Goal: Transaction & Acquisition: Purchase product/service

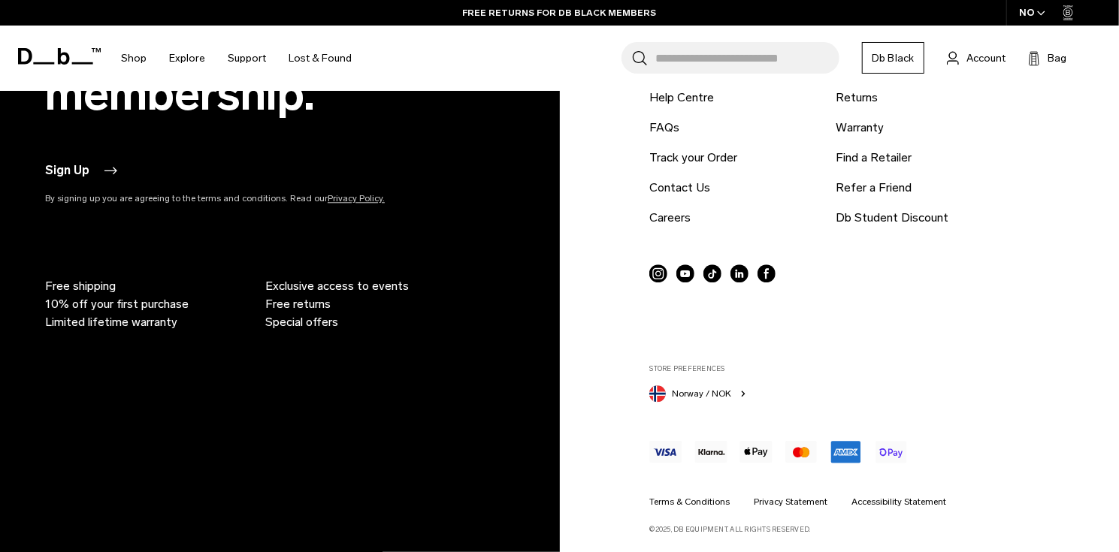
scroll to position [1933, 0]
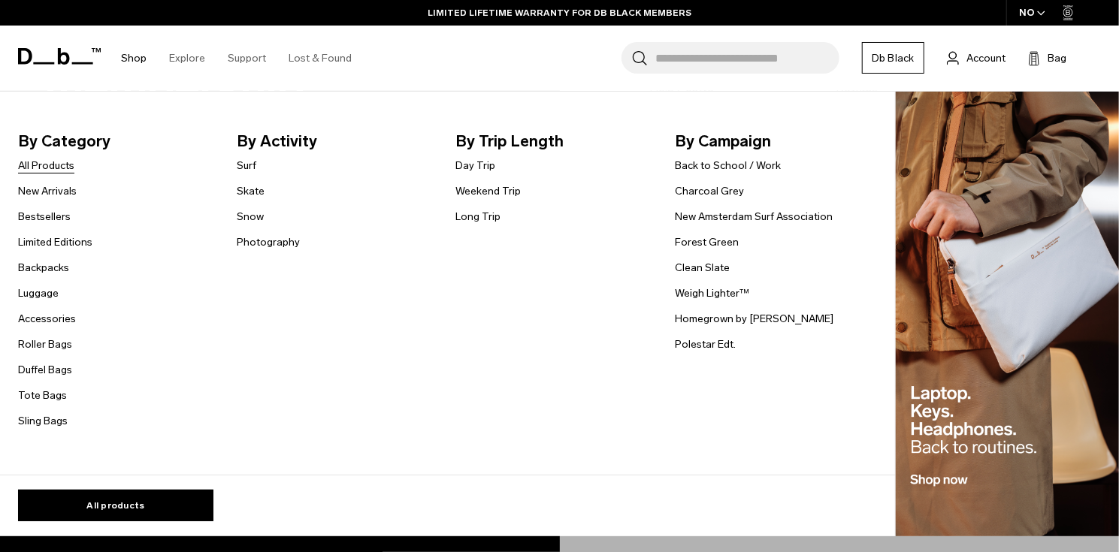
click at [40, 164] on link "All Products" at bounding box center [46, 166] width 56 height 16
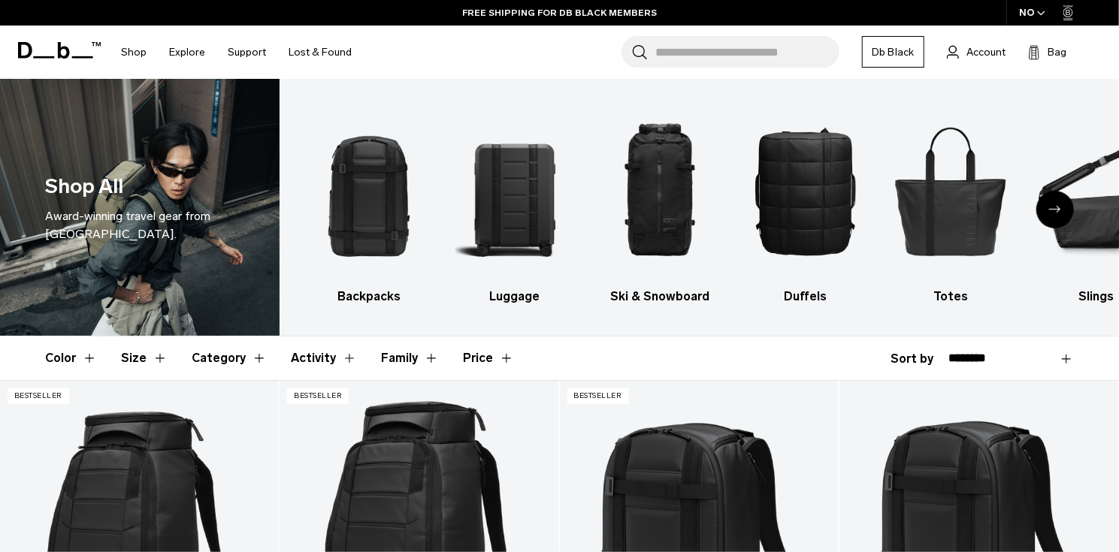
click at [1061, 212] on div "Next slide" at bounding box center [1055, 210] width 38 height 38
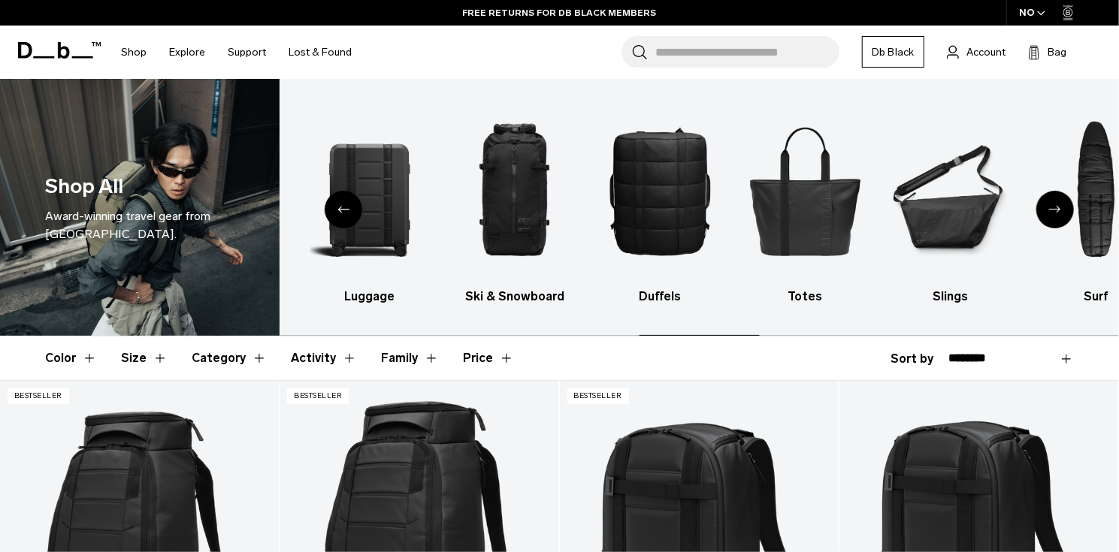
click at [1061, 212] on div "Next slide" at bounding box center [1055, 210] width 38 height 38
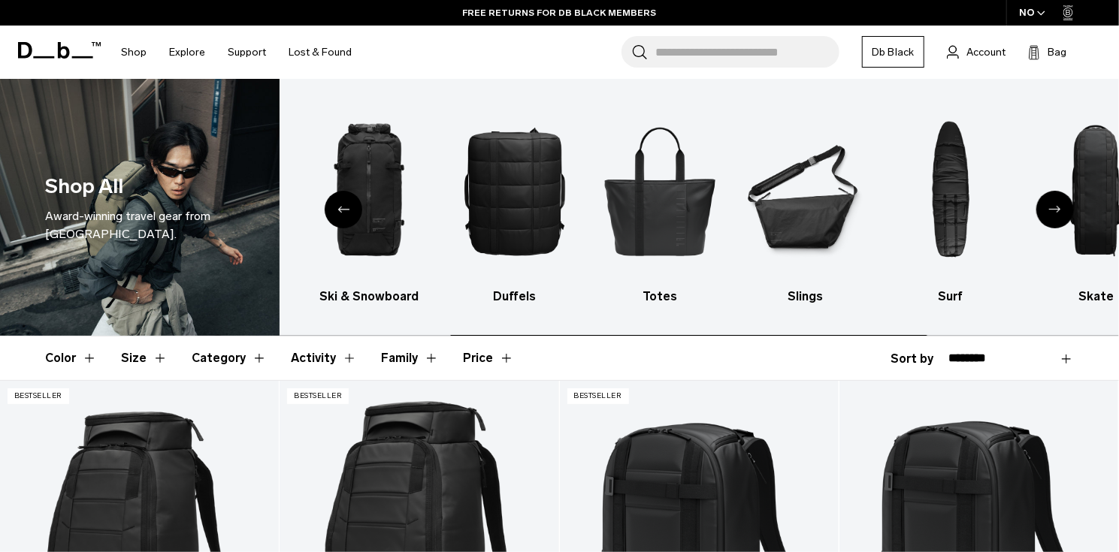
click at [1061, 212] on div "Next slide" at bounding box center [1055, 210] width 38 height 38
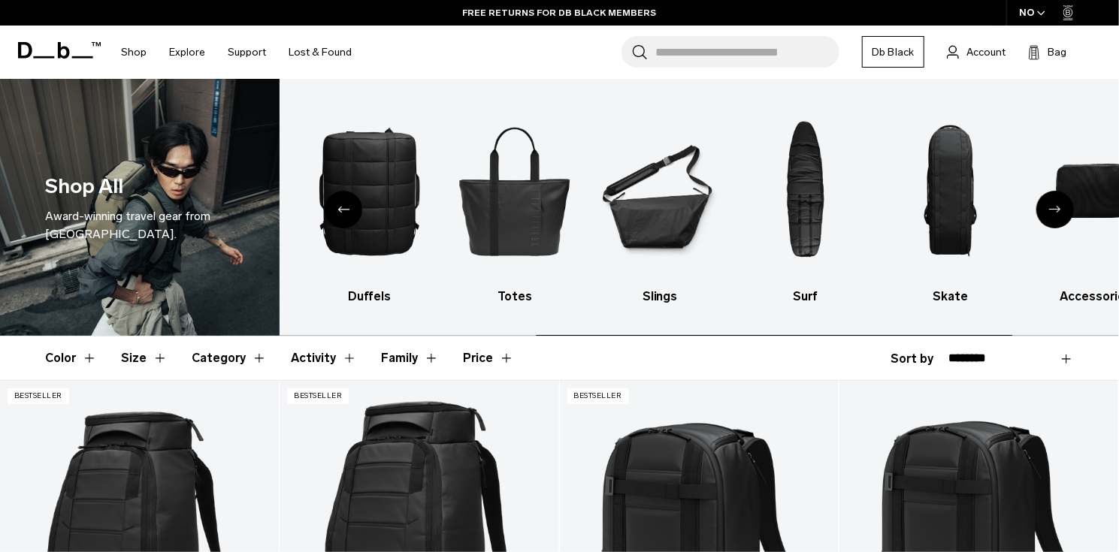
click at [1061, 212] on div "Next slide" at bounding box center [1055, 210] width 38 height 38
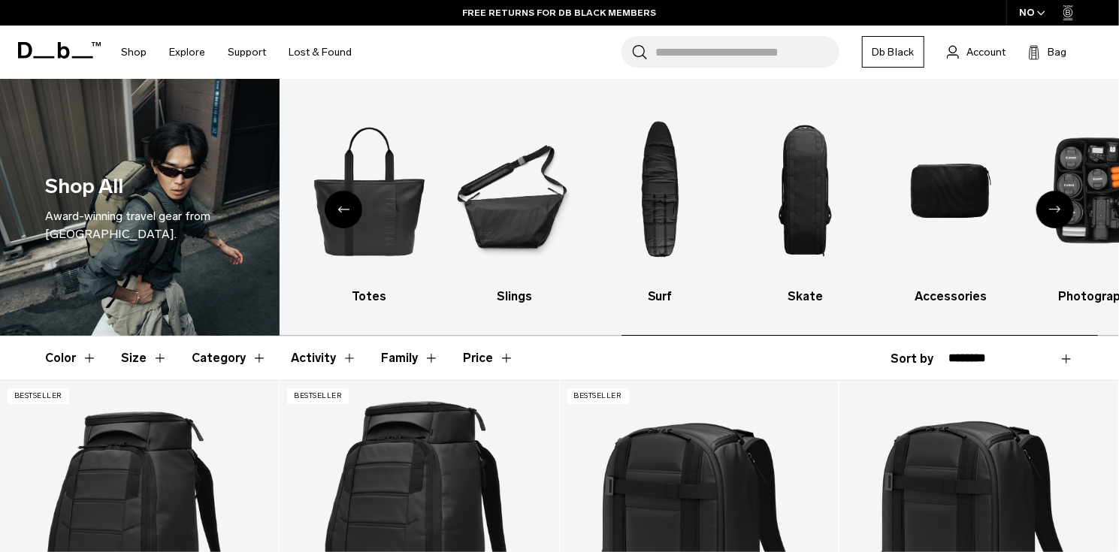
click at [1061, 212] on div "Next slide" at bounding box center [1055, 210] width 38 height 38
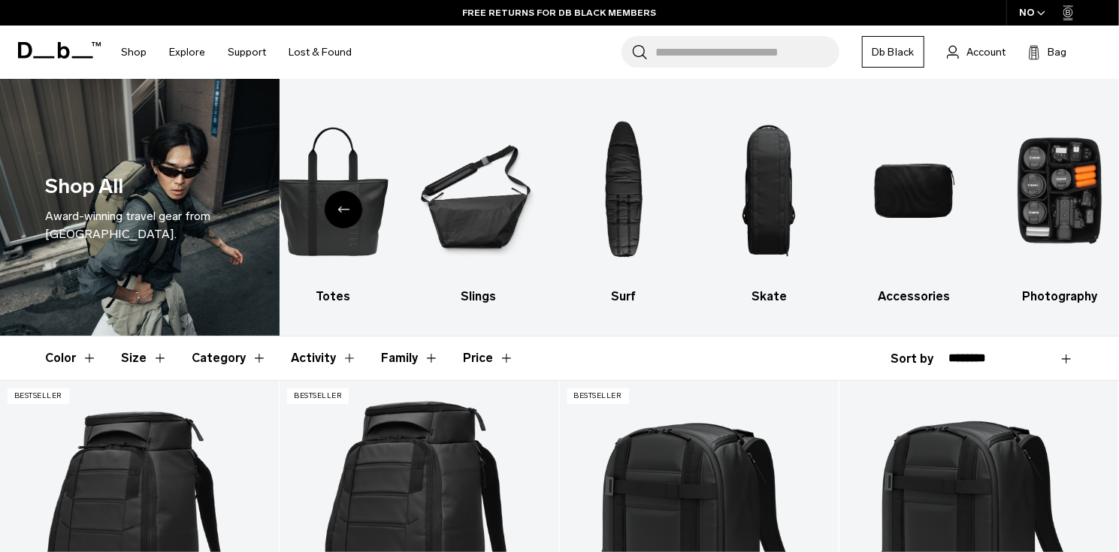
click at [348, 206] on icon "Previous slide" at bounding box center [343, 209] width 12 height 7
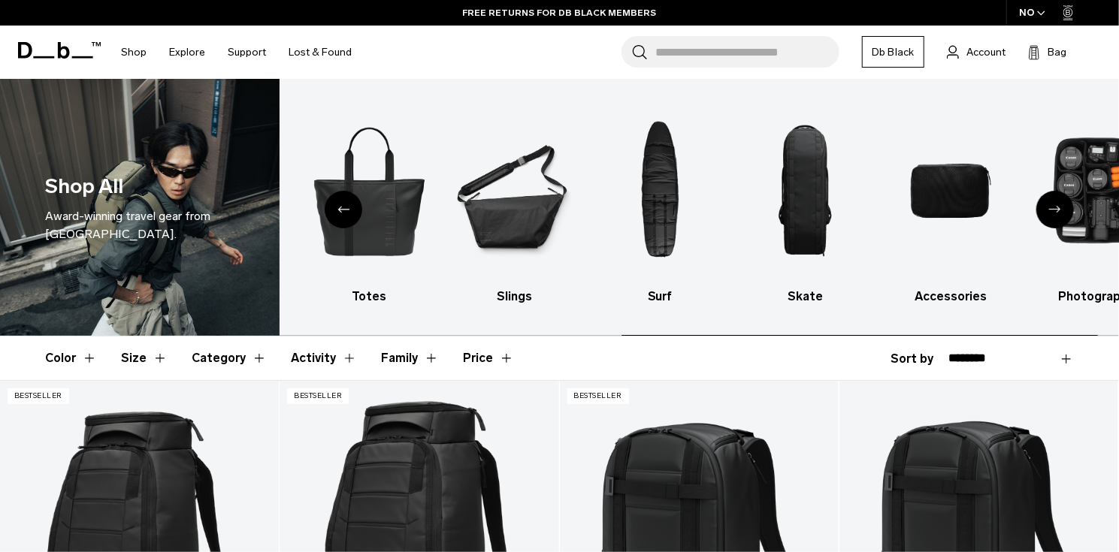
click at [346, 207] on icon "Previous slide" at bounding box center [343, 209] width 12 height 7
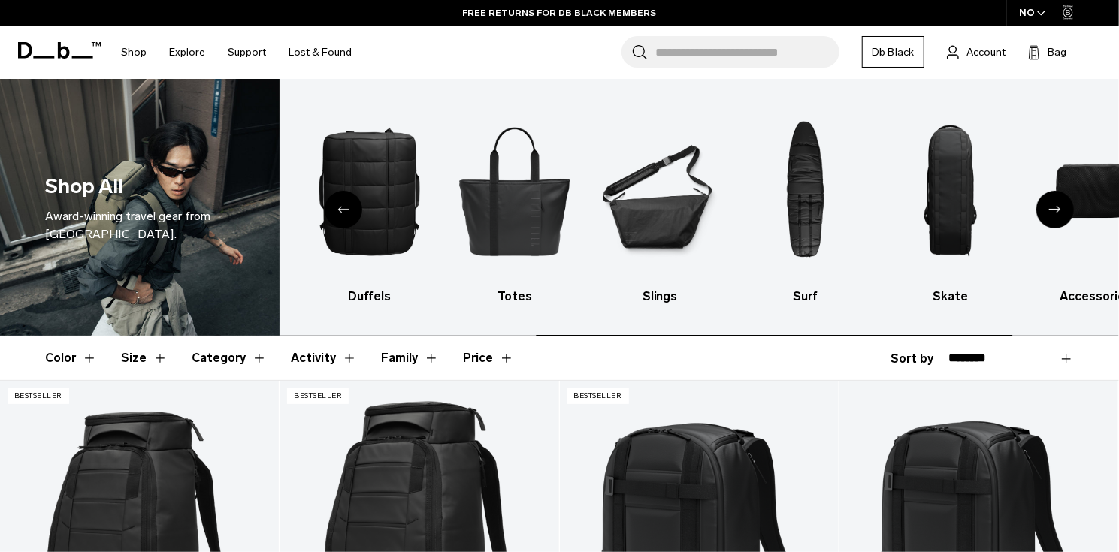
click at [346, 207] on icon "Previous slide" at bounding box center [343, 209] width 12 height 7
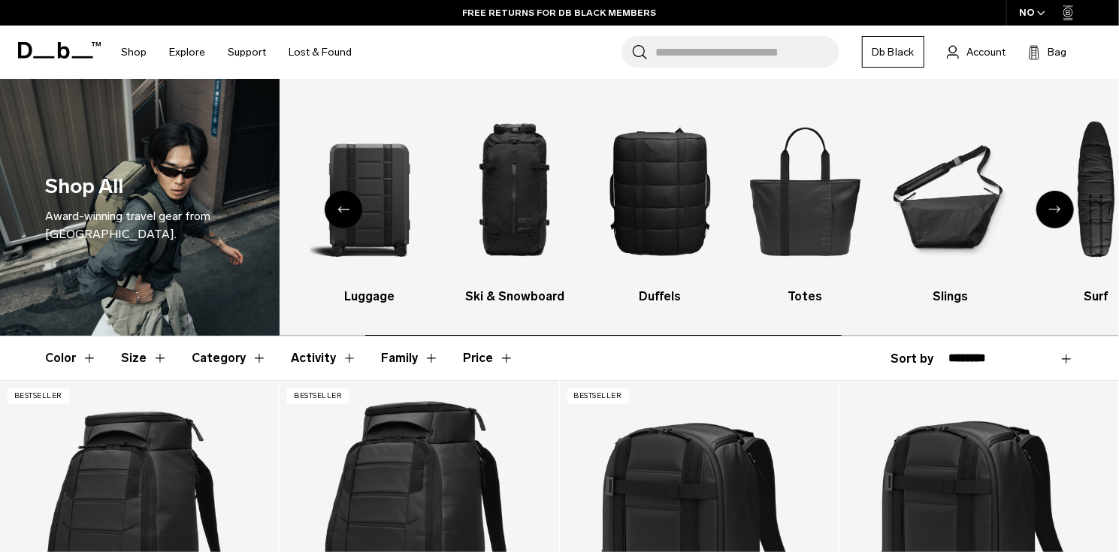
click at [346, 207] on icon "Previous slide" at bounding box center [343, 209] width 12 height 7
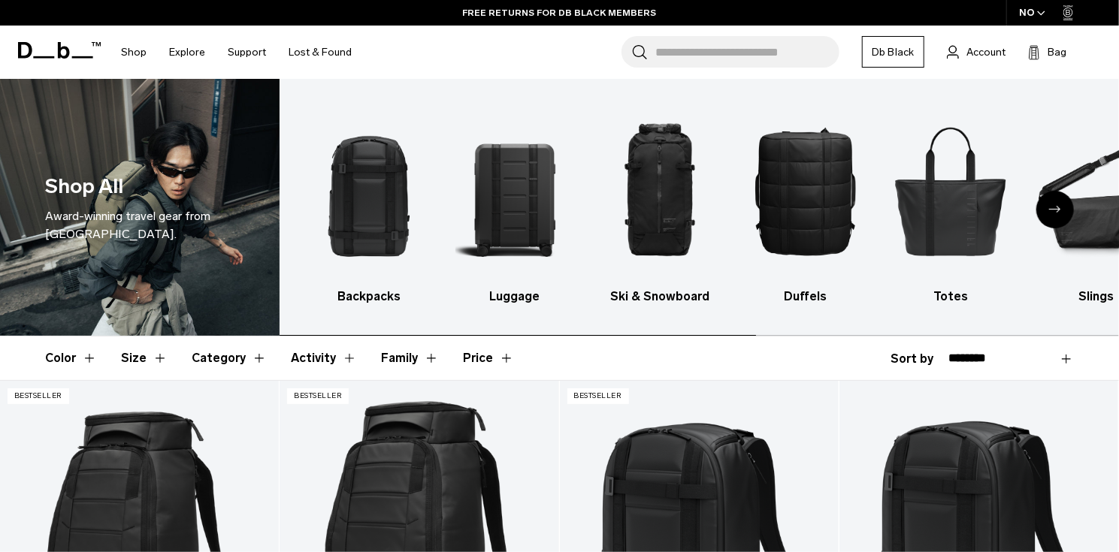
click at [346, 207] on img "1 / 10" at bounding box center [368, 190] width 119 height 179
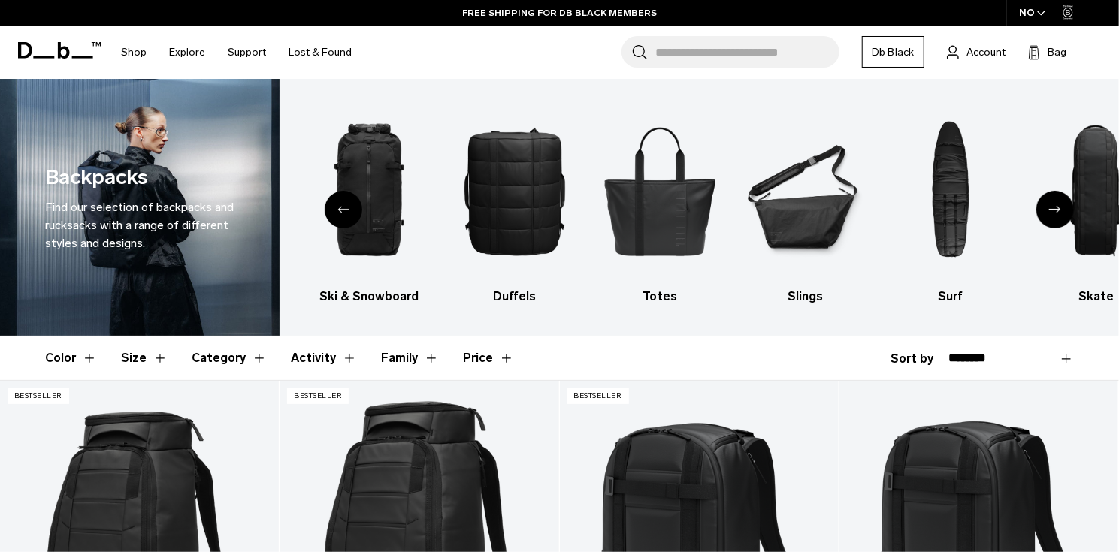
click at [148, 355] on button "Size" at bounding box center [144, 359] width 47 height 44
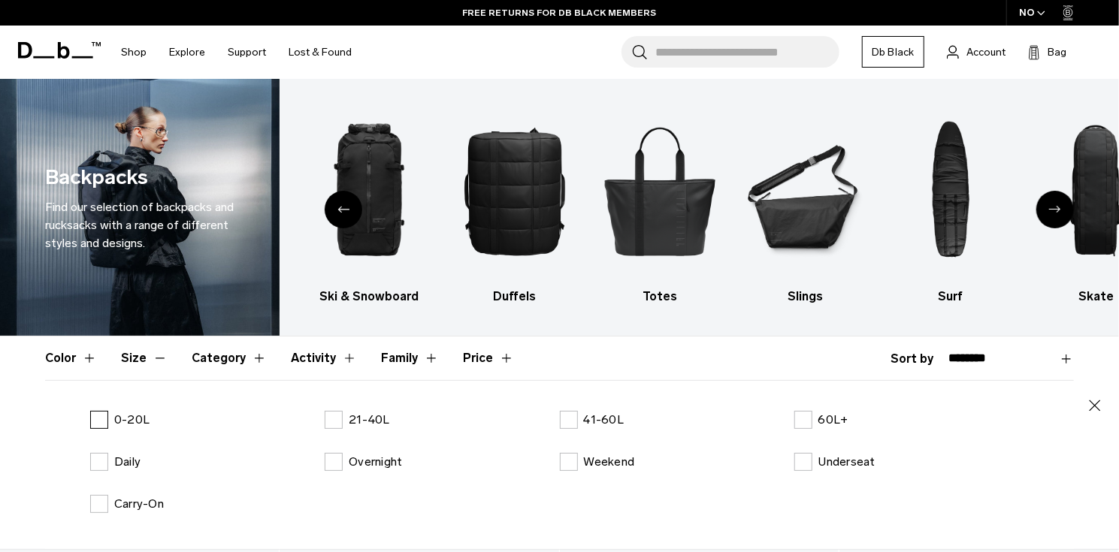
click at [98, 418] on label "0-20L" at bounding box center [119, 420] width 59 height 18
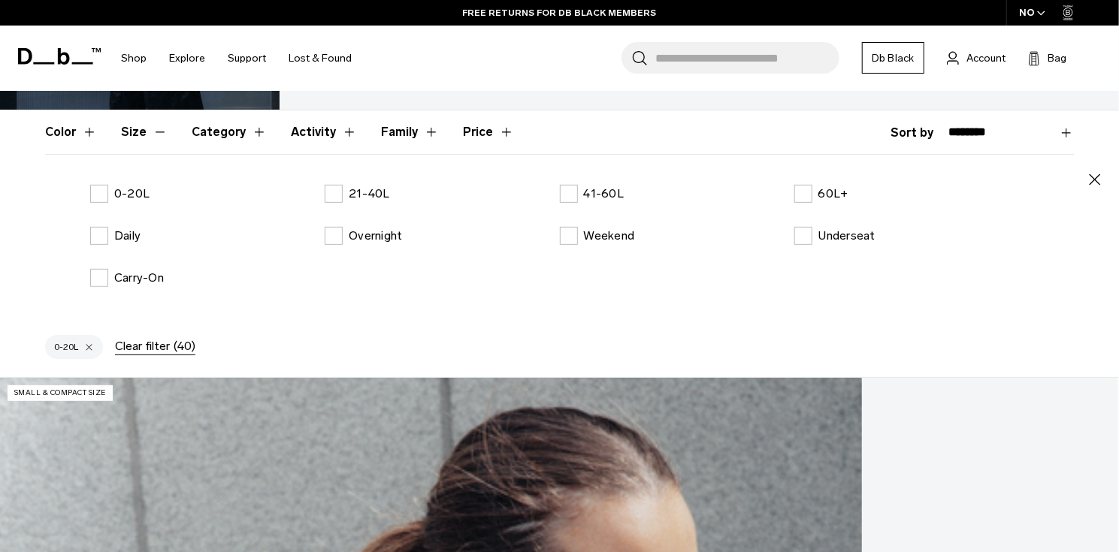
scroll to position [225, 0]
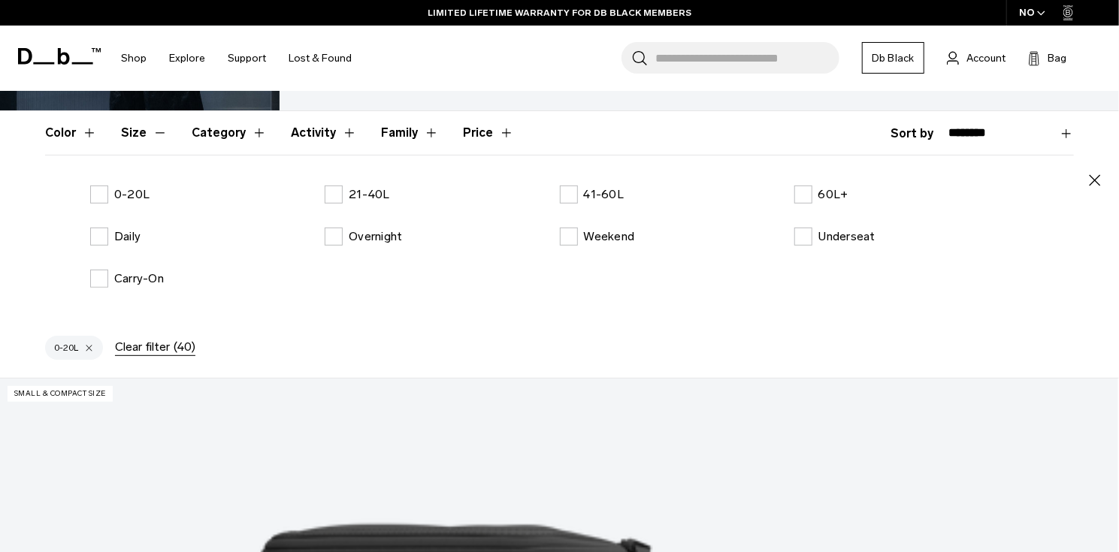
click at [1095, 180] on icon "button" at bounding box center [1094, 179] width 11 height 11
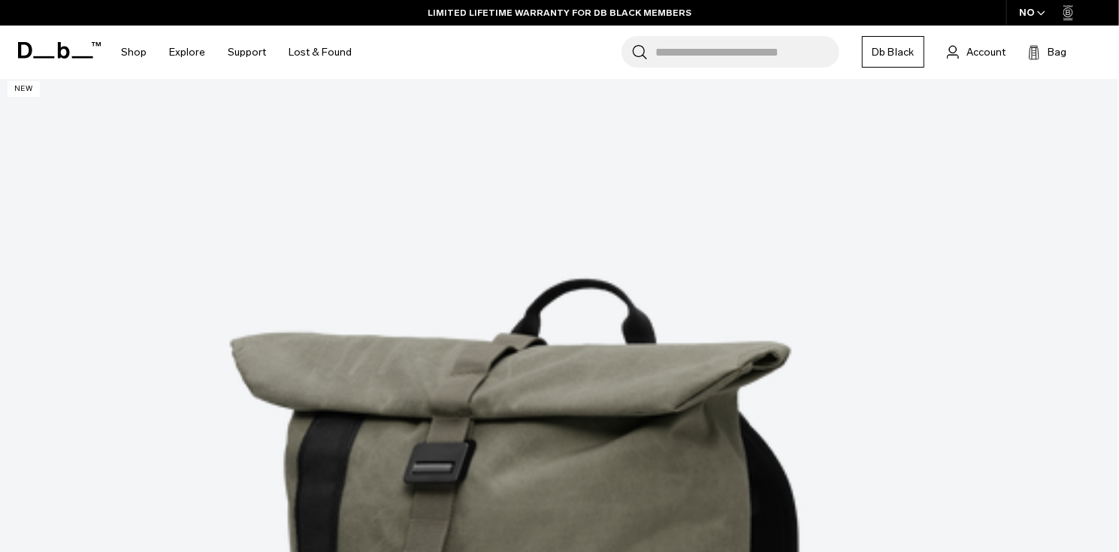
scroll to position [3081, 0]
